Goal: Information Seeking & Learning: Learn about a topic

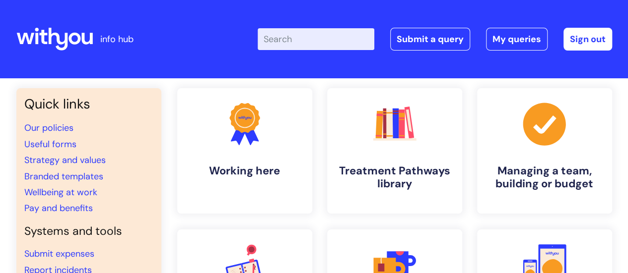
click at [326, 46] on input "Enter your search term here..." at bounding box center [316, 39] width 117 height 22
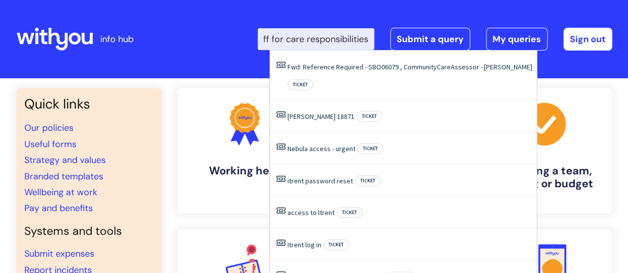
scroll to position [0, 38]
type input "time off for care responsibilities"
click button "Search" at bounding box center [0, 0] width 0 height 0
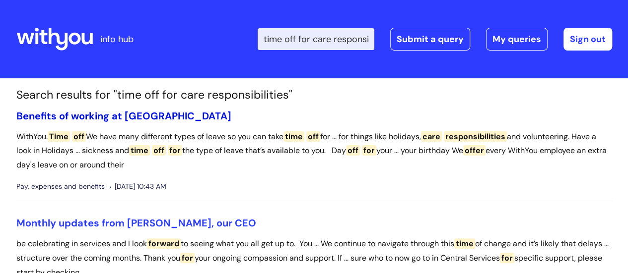
click at [106, 115] on link "Benefits of working at [GEOGRAPHIC_DATA]" at bounding box center [123, 116] width 215 height 13
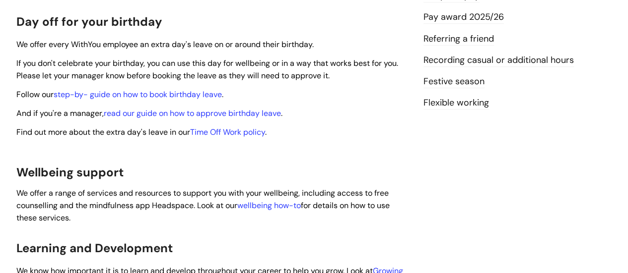
scroll to position [347, 0]
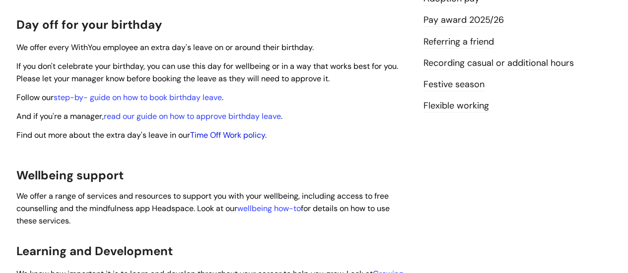
click at [258, 130] on link "Time Off Work policy" at bounding box center [227, 135] width 75 height 10
